Goal: Browse casually: Explore the website without a specific task or goal

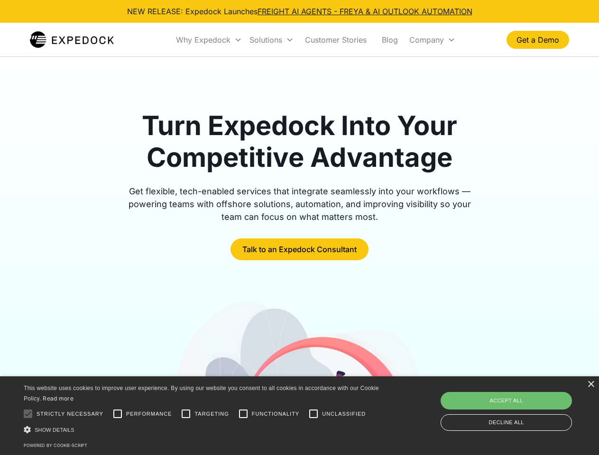
click at [209, 40] on div "Why Expedock" at bounding box center [203, 39] width 55 height 9
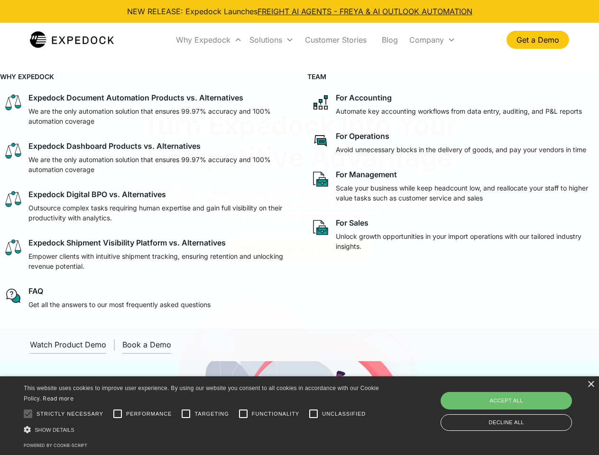
click at [271, 40] on div "Solutions" at bounding box center [265, 39] width 33 height 9
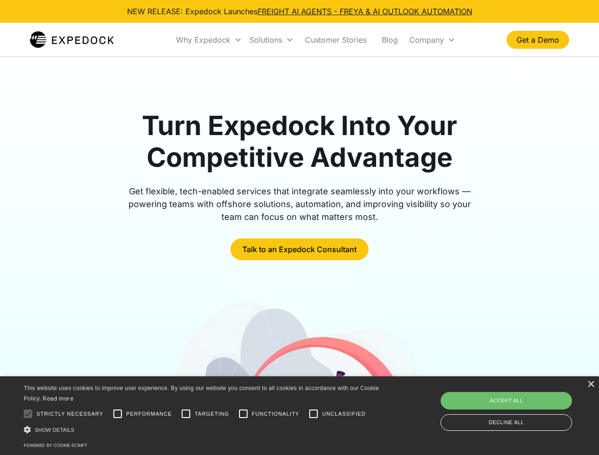
click at [432, 40] on div "Company" at bounding box center [426, 39] width 35 height 9
click at [28, 414] on div at bounding box center [27, 413] width 19 height 19
click at [118, 414] on input "Performance" at bounding box center [117, 413] width 19 height 19
checkbox input "true"
click at [186, 414] on input "Targeting" at bounding box center [185, 413] width 19 height 19
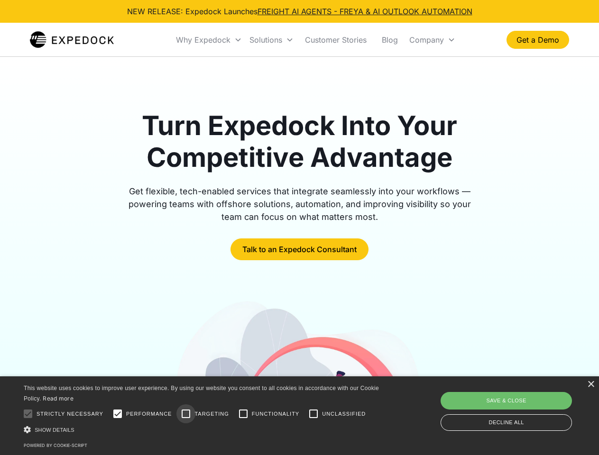
checkbox input "true"
click at [243, 414] on input "Functionality" at bounding box center [243, 413] width 19 height 19
checkbox input "true"
click at [313, 414] on input "Unclassified" at bounding box center [313, 413] width 19 height 19
checkbox input "true"
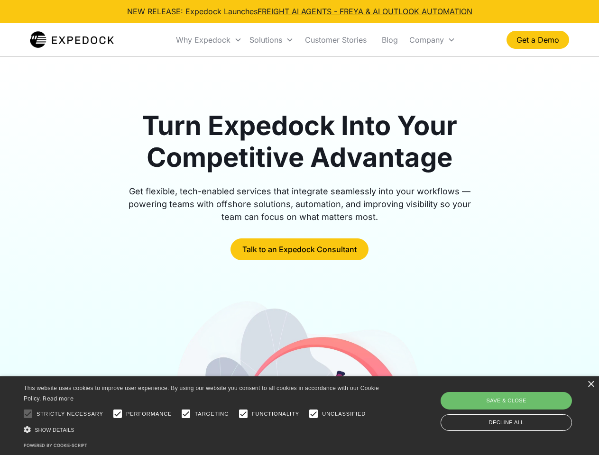
click at [203, 430] on div "Show details Hide details" at bounding box center [203, 430] width 358 height 10
